Goal: Task Accomplishment & Management: Use online tool/utility

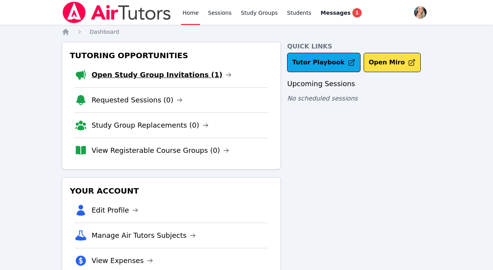
click at [185, 78] on link "Open Study Group Invitations (1)" at bounding box center [162, 74] width 140 height 11
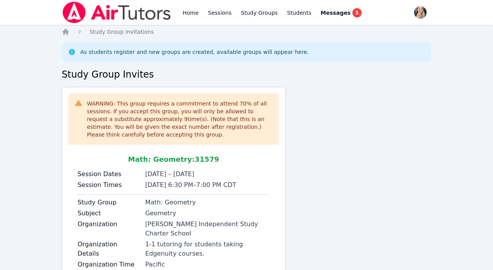
scroll to position [51, 0]
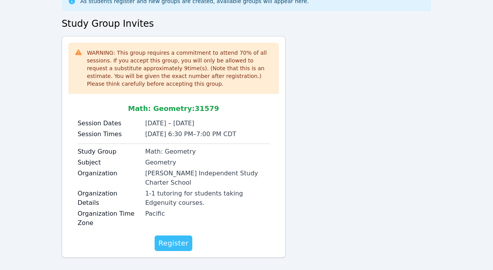
click at [169, 238] on span "Register" at bounding box center [173, 243] width 30 height 11
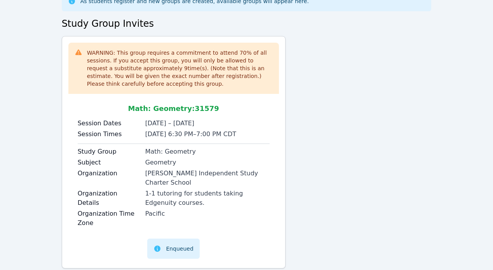
scroll to position [62, 0]
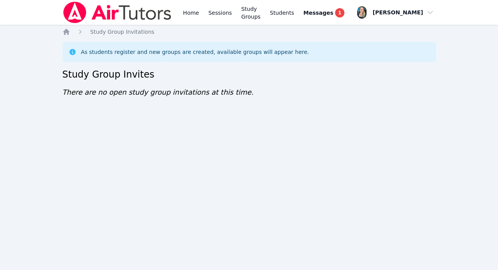
click at [85, 30] on div "Study Group Invitations" at bounding box center [115, 32] width 78 height 8
click at [69, 32] on icon "Breadcrumb" at bounding box center [66, 32] width 8 height 8
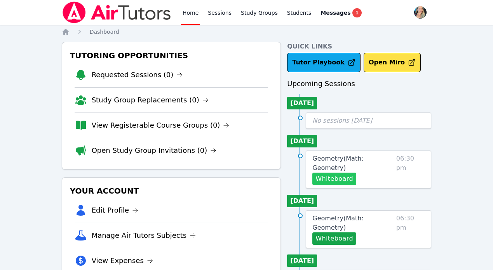
click at [348, 173] on button "Whiteboard" at bounding box center [334, 179] width 44 height 12
click at [343, 159] on span "Geometry ( Math: Geometry )" at bounding box center [337, 163] width 51 height 17
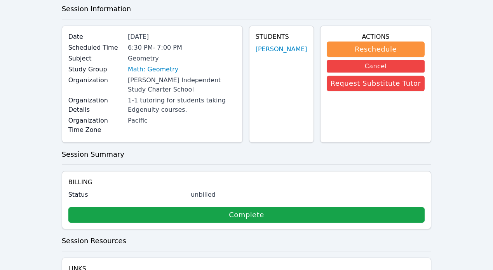
scroll to position [39, 0]
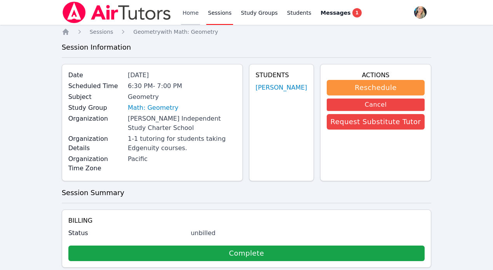
click at [184, 12] on link "Home" at bounding box center [190, 12] width 19 height 25
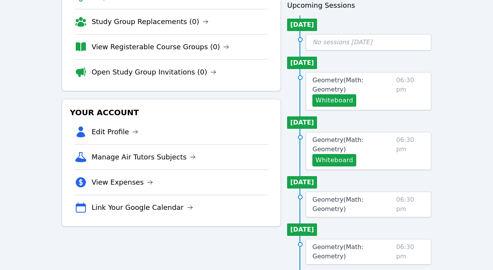
scroll to position [90, 0]
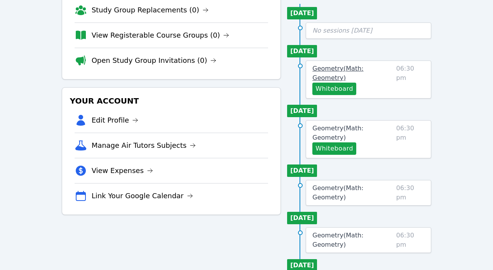
click at [347, 68] on span "Geometry ( Math: Geometry )" at bounding box center [337, 73] width 51 height 17
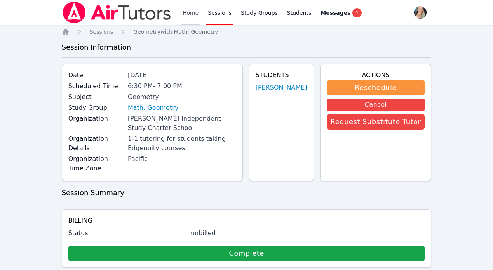
click at [184, 11] on link "Home" at bounding box center [190, 12] width 19 height 25
